Goal: Transaction & Acquisition: Download file/media

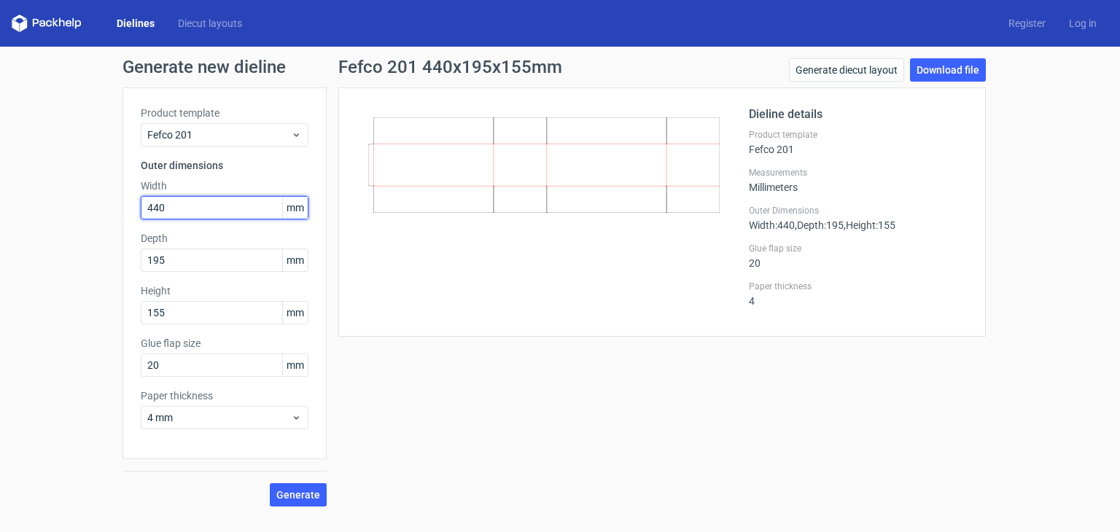
click at [187, 210] on input "440" at bounding box center [225, 207] width 168 height 23
drag, startPoint x: 181, startPoint y: 211, endPoint x: 0, endPoint y: 193, distance: 181.8
click at [0, 193] on div "Generate new dieline Product template Fefco 201 Outer dimensions Width 440 mm D…" at bounding box center [560, 283] width 1120 height 472
type input "245"
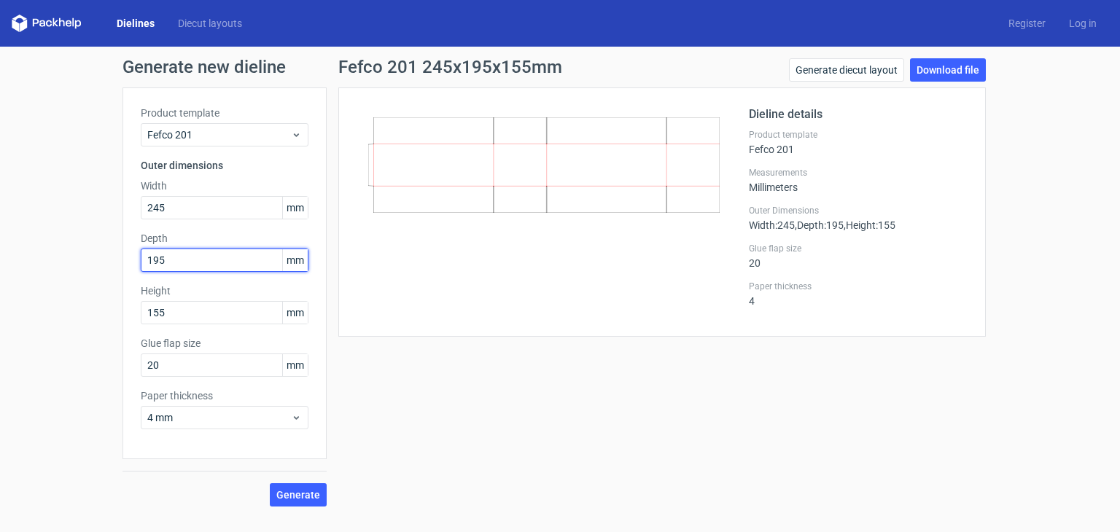
drag, startPoint x: 210, startPoint y: 260, endPoint x: 0, endPoint y: 233, distance: 211.8
click at [0, 233] on div "Generate new dieline Product template Fefco 201 Outer dimensions Width 245 mm D…" at bounding box center [560, 283] width 1120 height 472
type input "165"
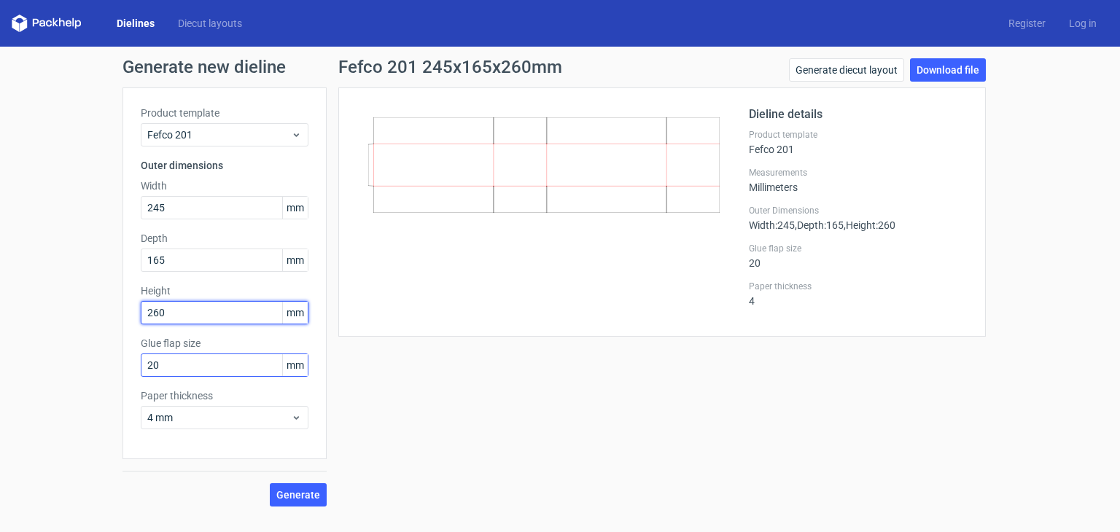
type input "260"
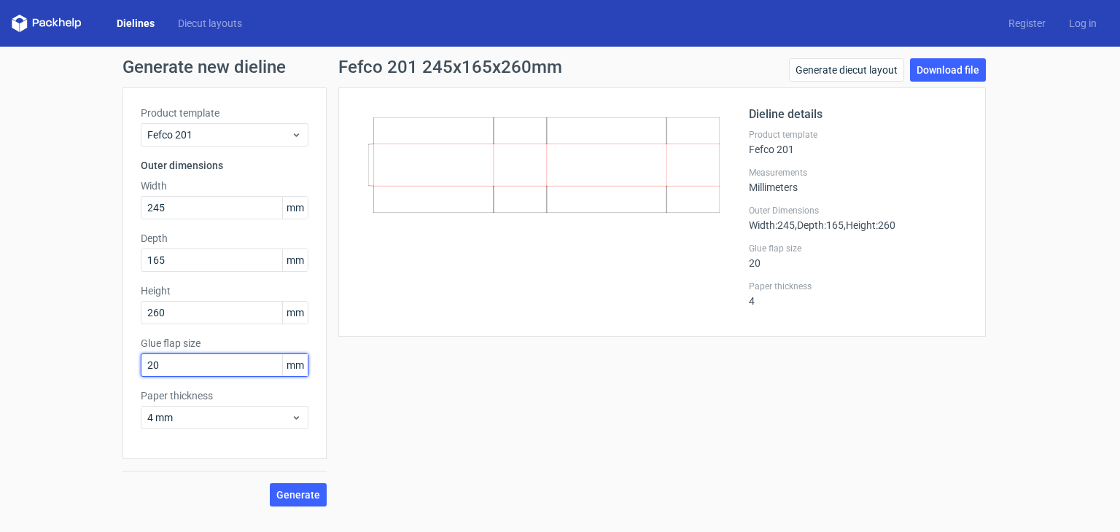
drag, startPoint x: 212, startPoint y: 367, endPoint x: 44, endPoint y: 365, distance: 167.7
click at [50, 365] on div "Generate new dieline Product template Fefco 201 Outer dimensions Width 245 mm D…" at bounding box center [560, 283] width 1120 height 472
type input "30"
click at [312, 497] on span "Generate" at bounding box center [298, 495] width 44 height 10
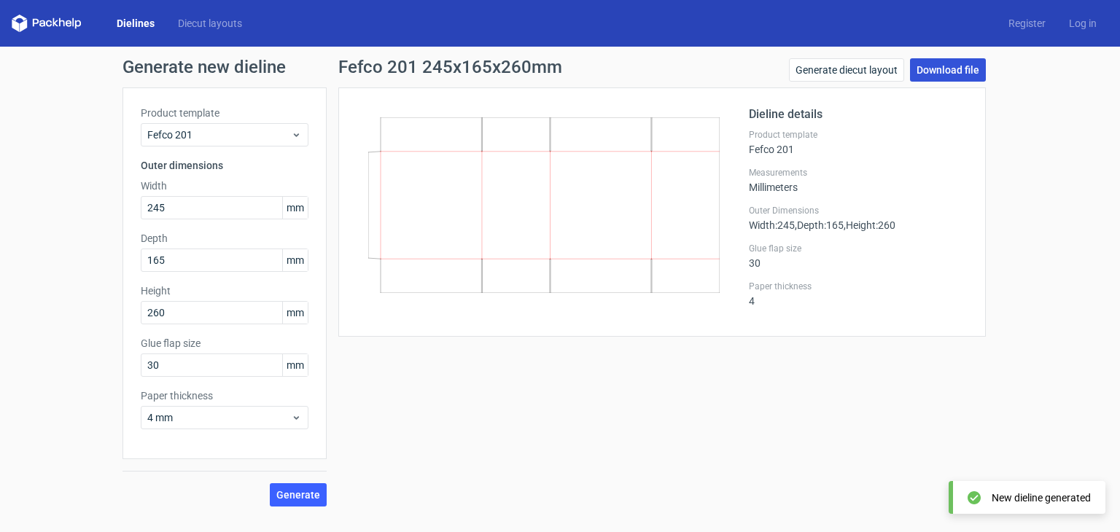
click at [953, 77] on link "Download file" at bounding box center [948, 69] width 76 height 23
